Goal: Navigation & Orientation: Find specific page/section

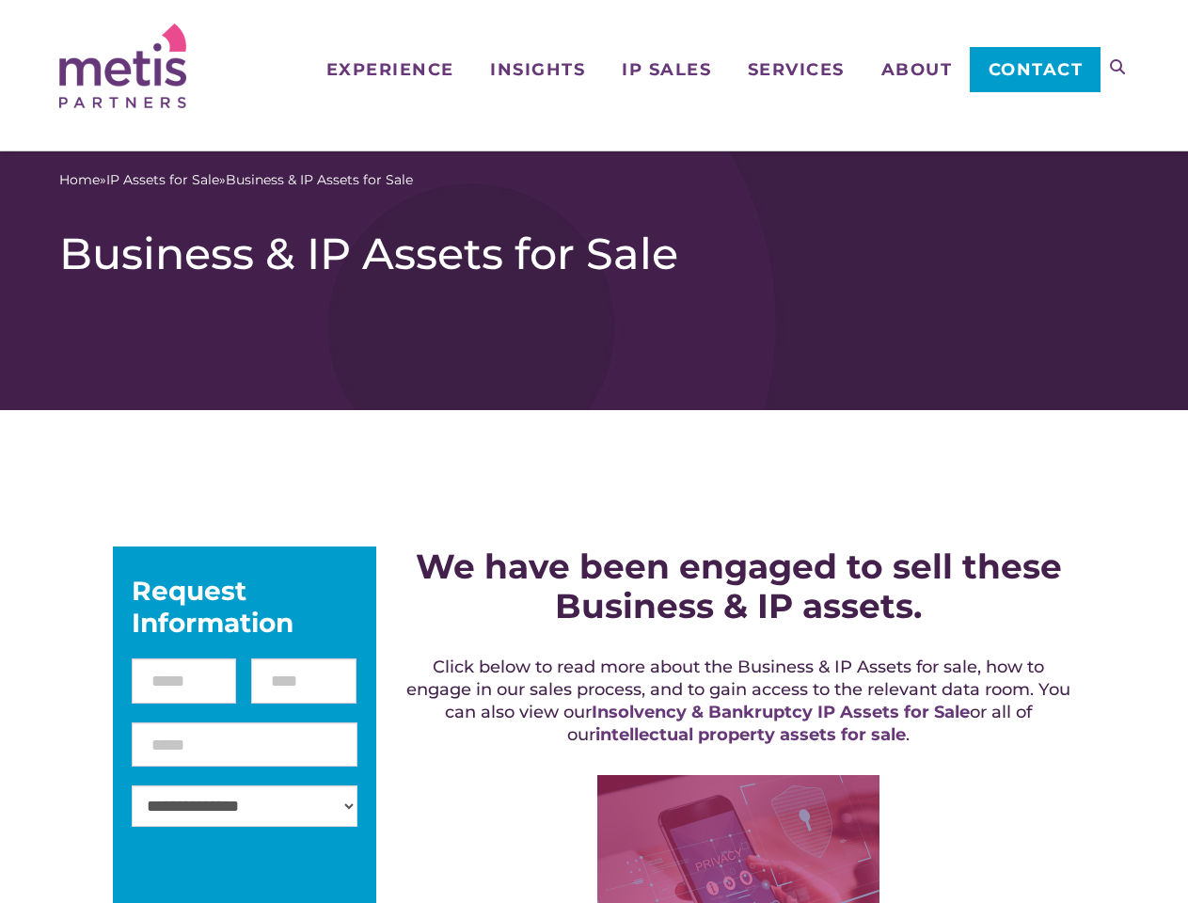
click at [1118, 67] on icon at bounding box center [1117, 66] width 15 height 15
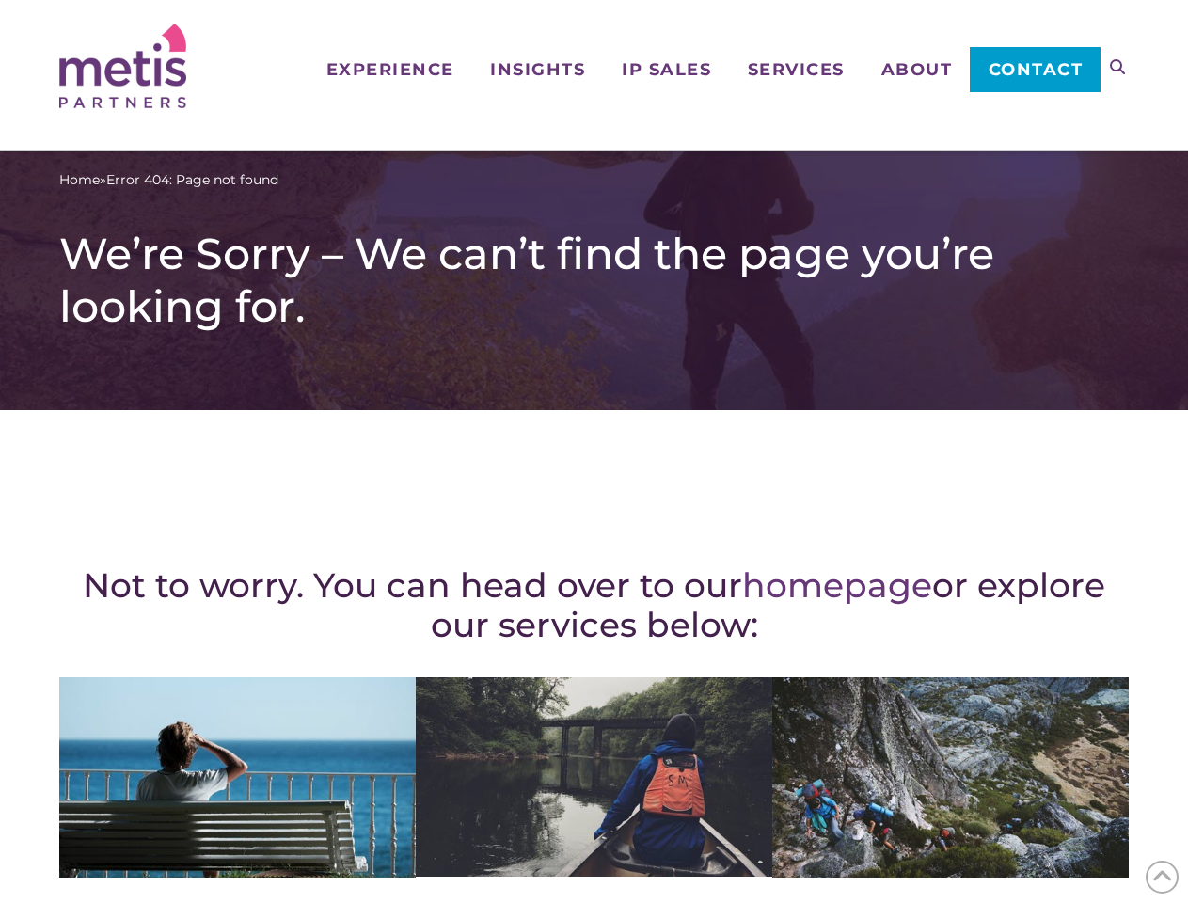
click at [594, 452] on div "Not to worry. You can head over to our homepage or explore our services below: …" at bounding box center [594, 823] width 1070 height 750
click at [1118, 67] on icon at bounding box center [1117, 66] width 15 height 15
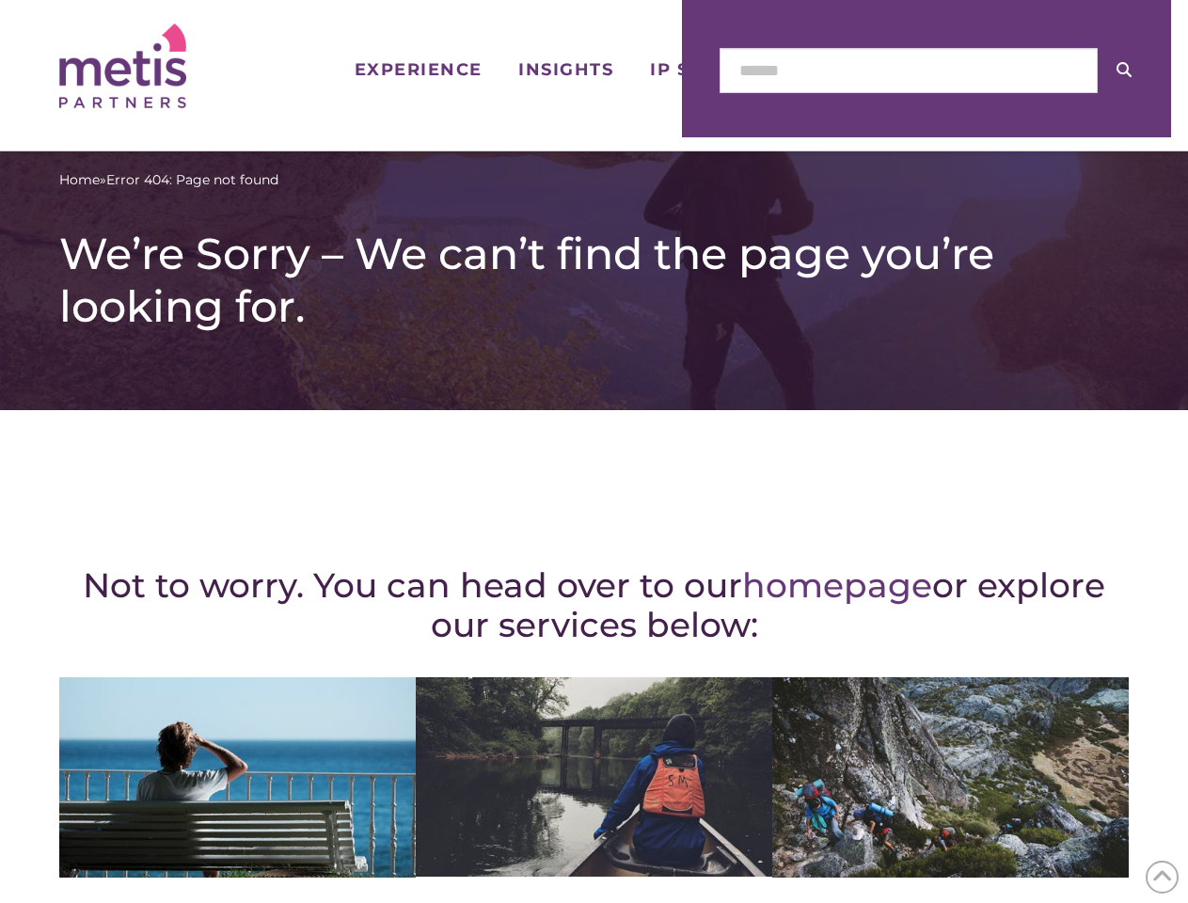
click at [1162, 877] on icon at bounding box center [1162, 877] width 21 height 29
